Goal: Transaction & Acquisition: Purchase product/service

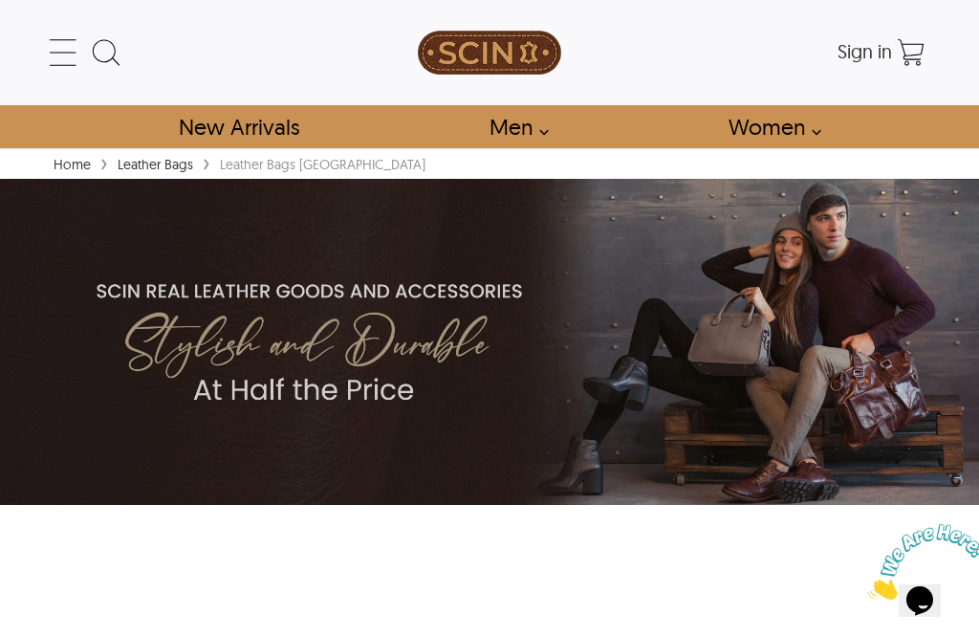
click at [525, 119] on link "Men" at bounding box center [514, 126] width 92 height 43
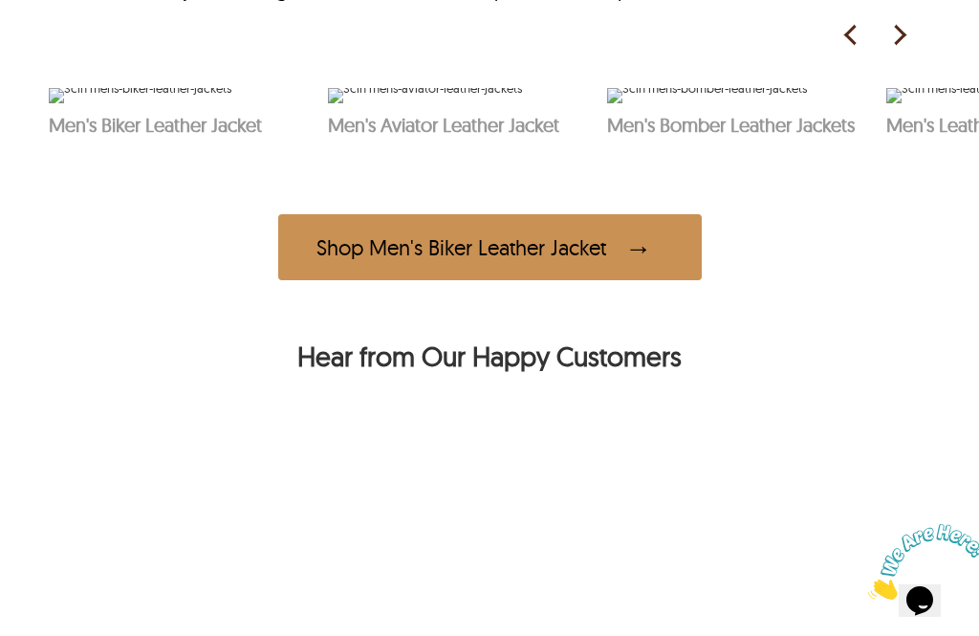
scroll to position [928, 0]
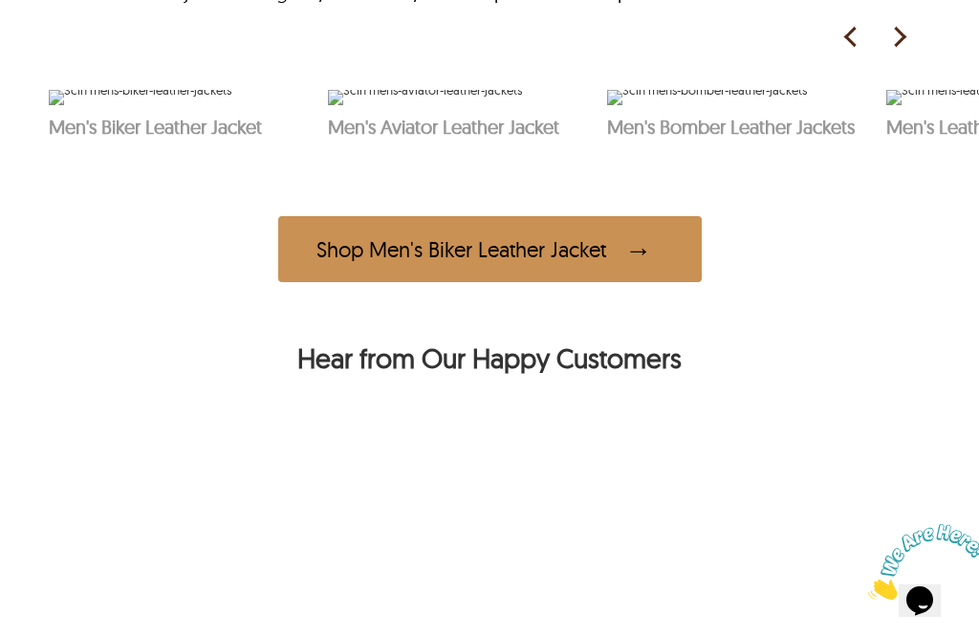
click at [913, 52] on img at bounding box center [899, 37] width 29 height 29
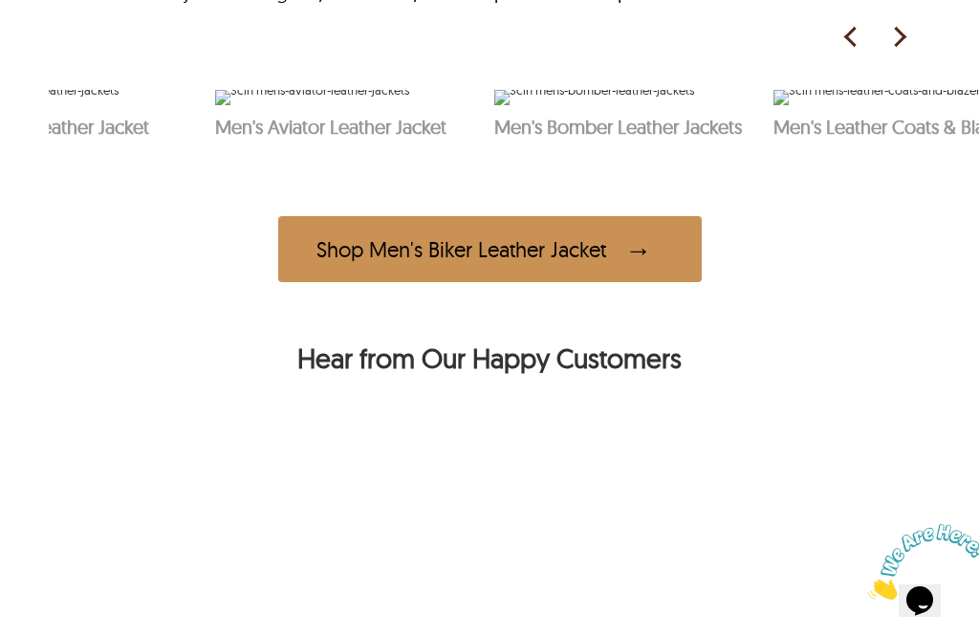
scroll to position [0, 279]
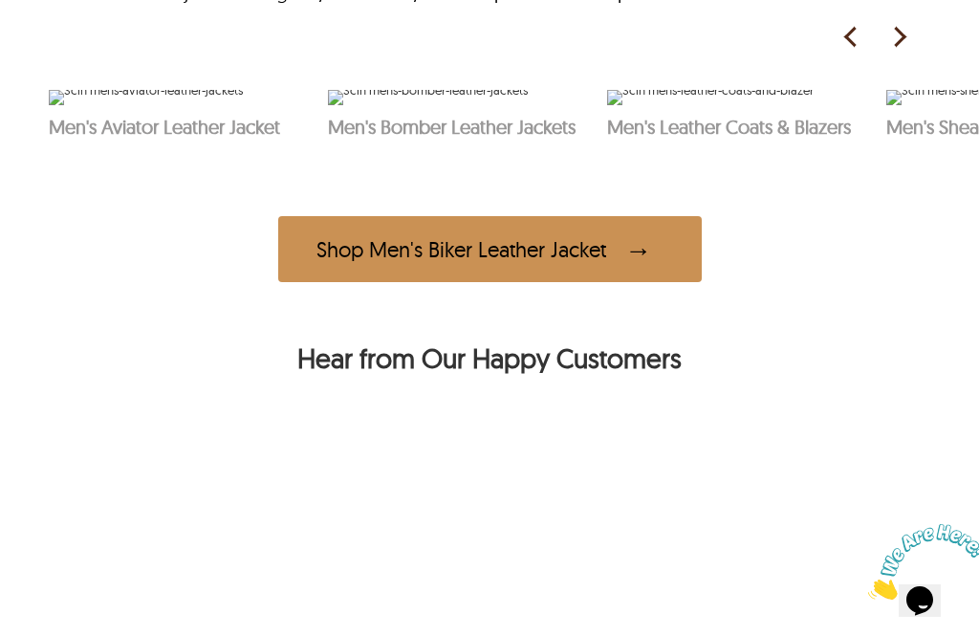
click at [909, 52] on img at bounding box center [899, 37] width 29 height 29
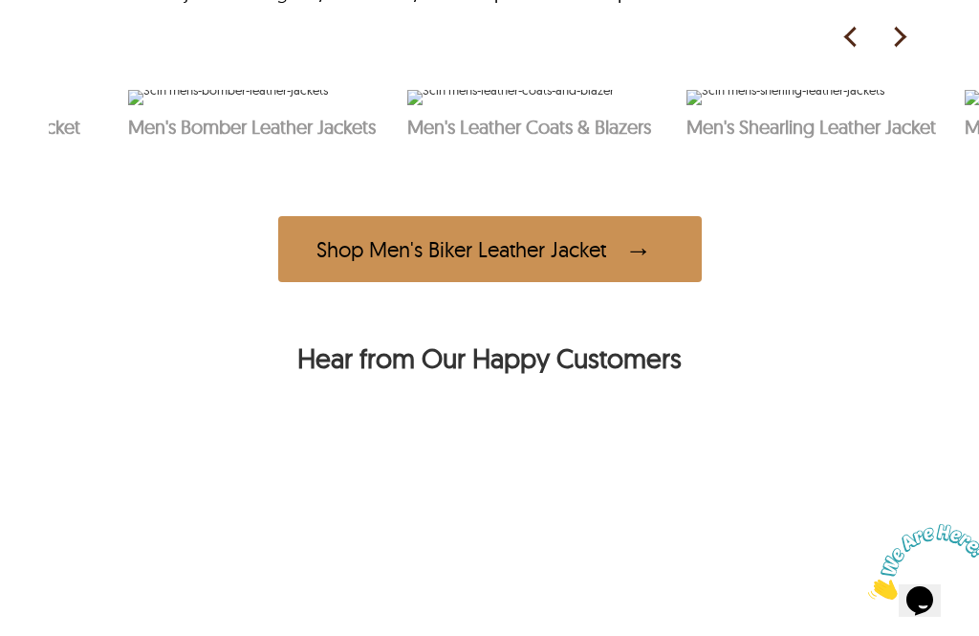
scroll to position [0, 559]
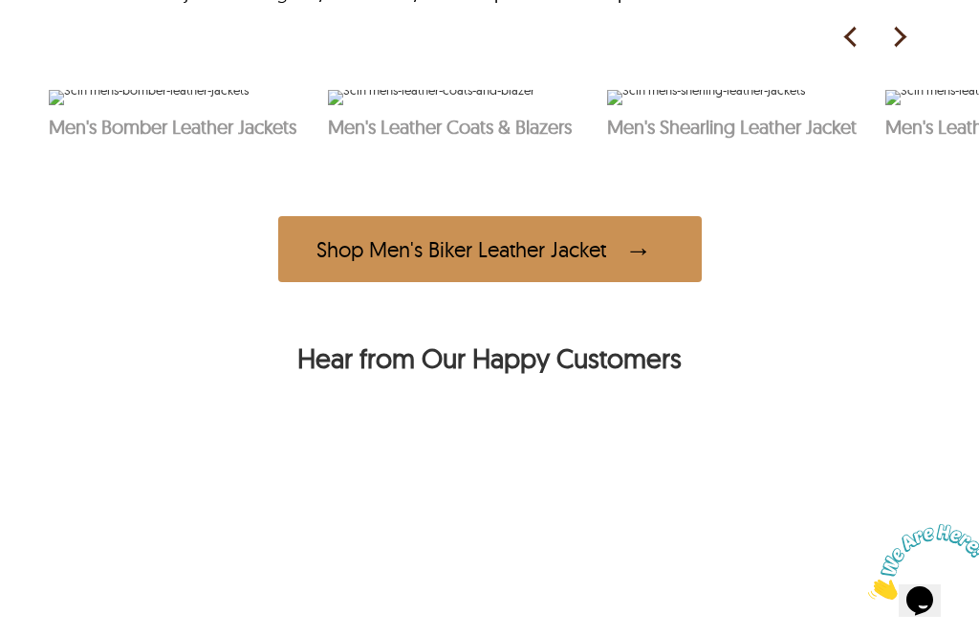
click at [910, 52] on img at bounding box center [899, 37] width 29 height 29
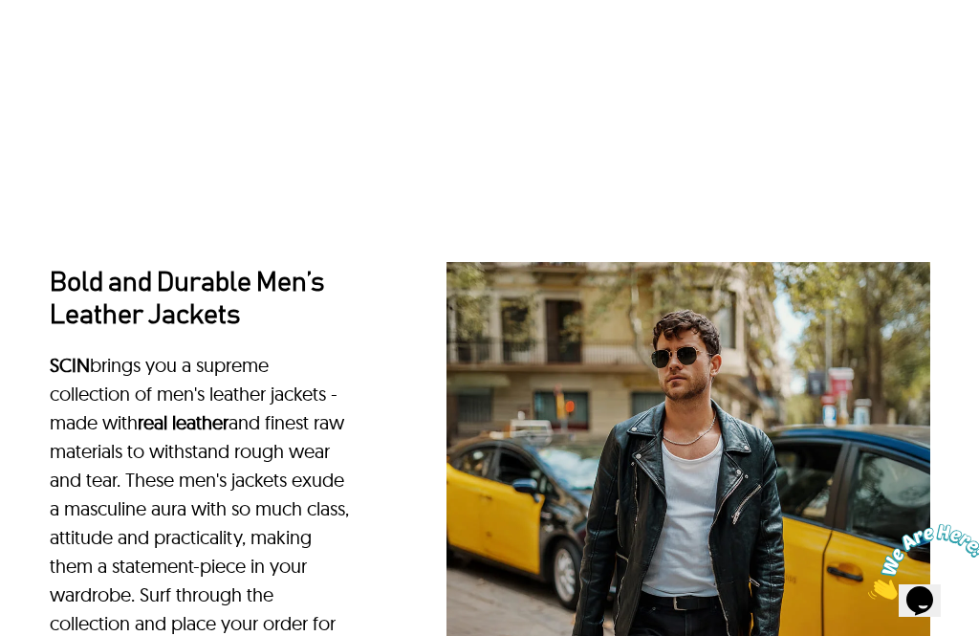
scroll to position [0, 0]
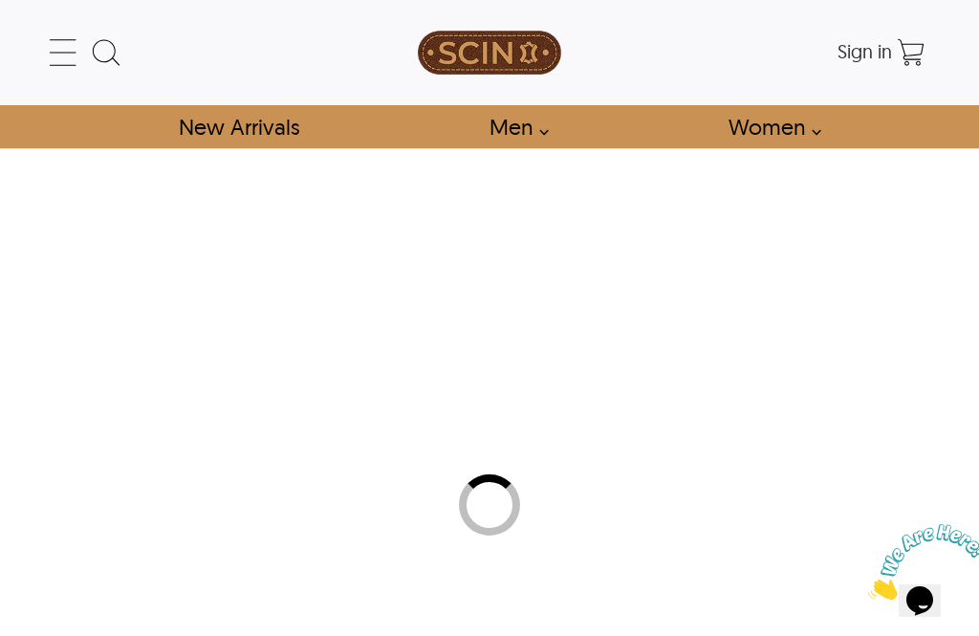
select select "********"
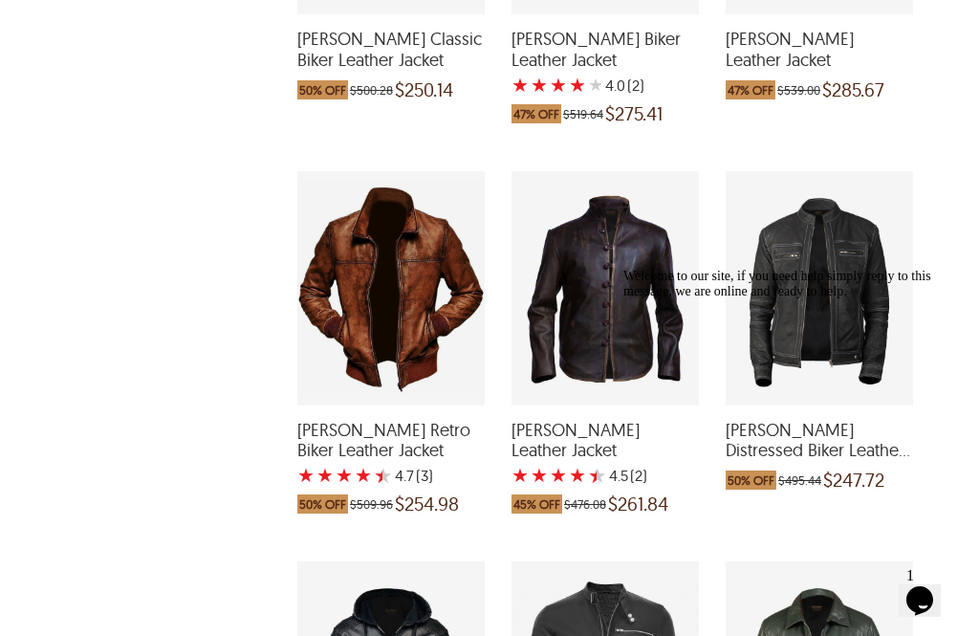
scroll to position [1369, 0]
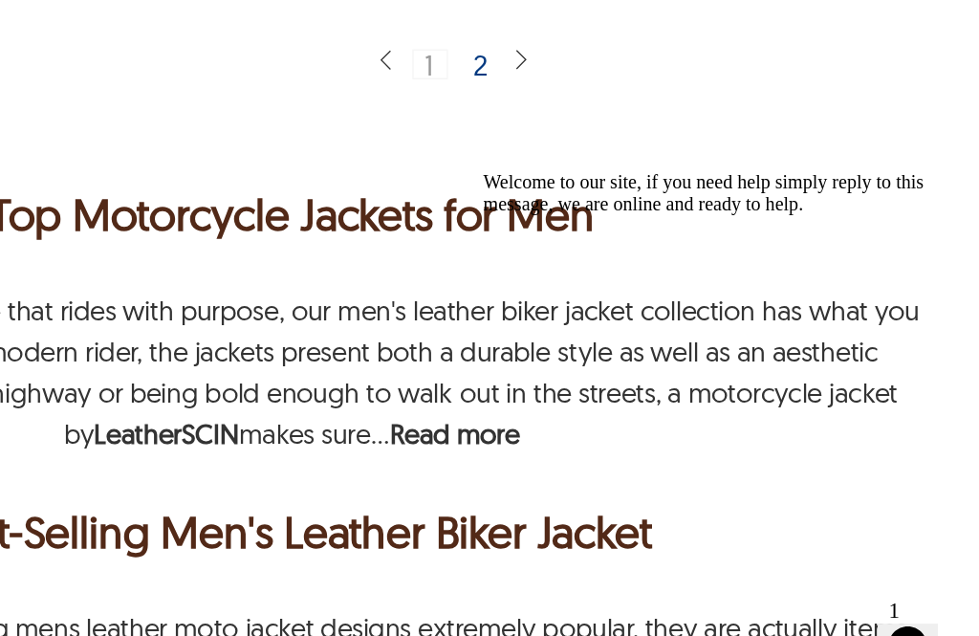
scroll to position [4496, 0]
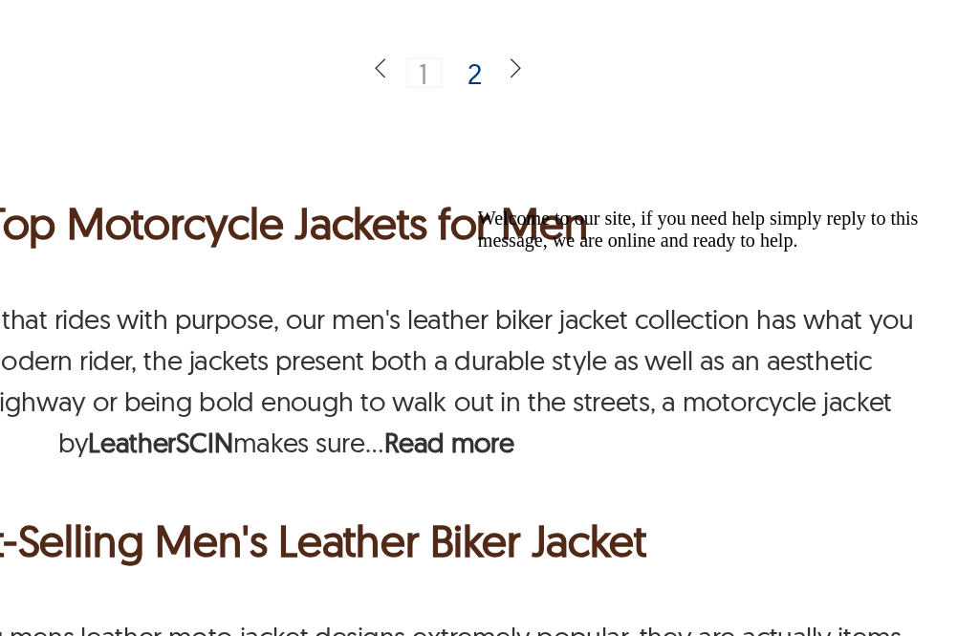
click at [609, 165] on div "2" at bounding box center [623, 174] width 28 height 19
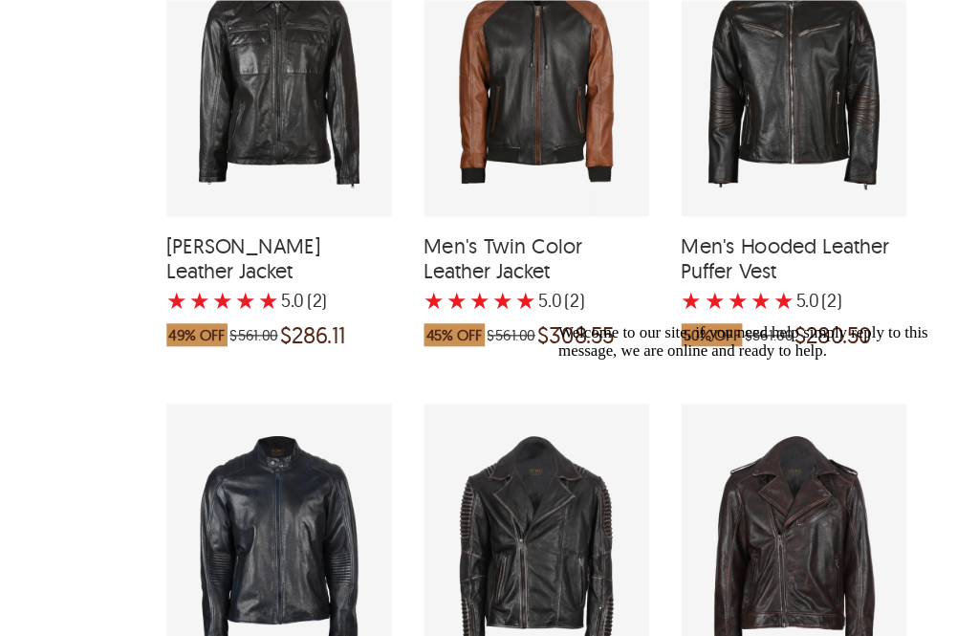
scroll to position [2494, 1]
